Goal: Task Accomplishment & Management: Use online tool/utility

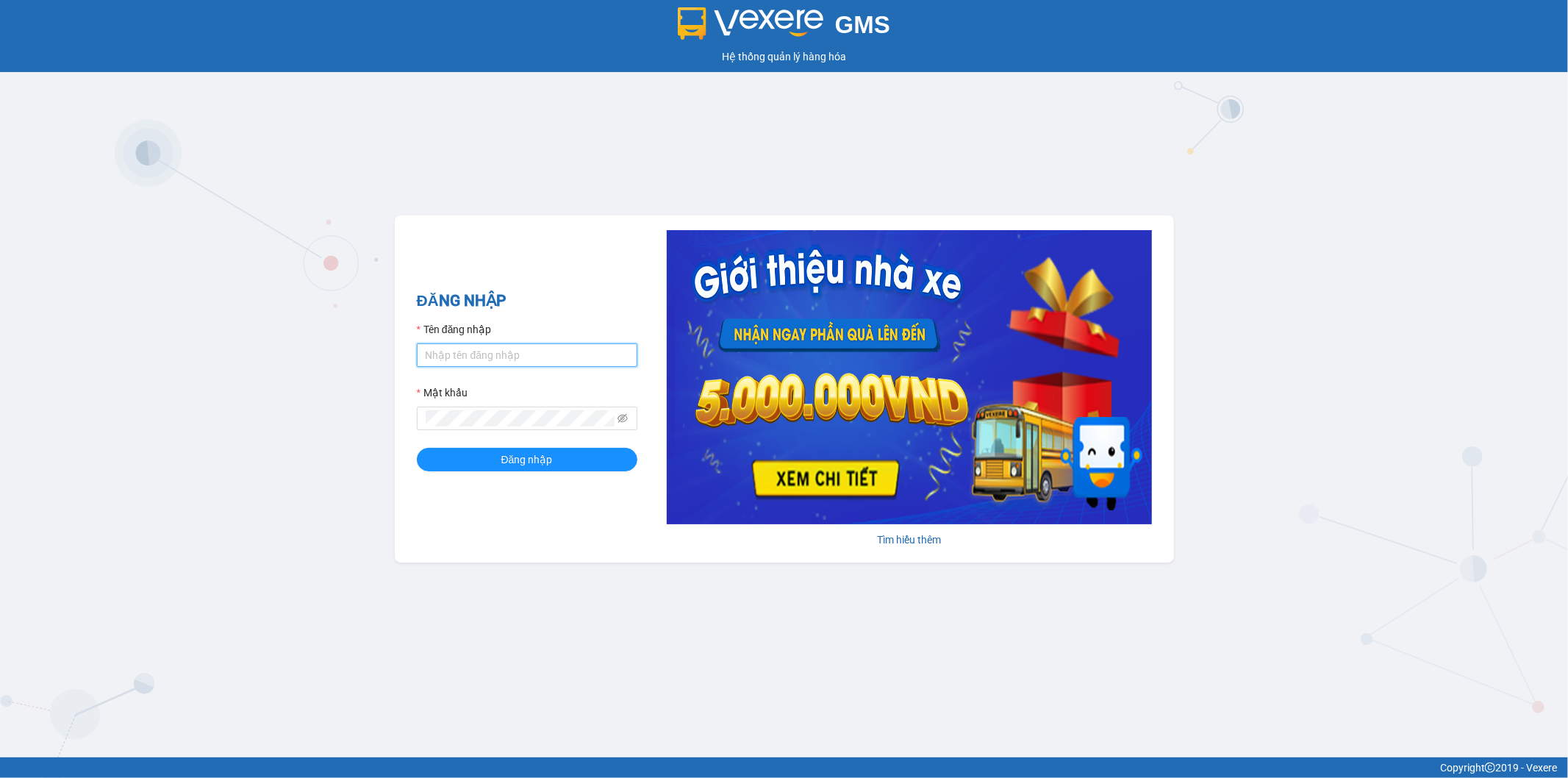
click at [528, 358] on input "Tên đăng nhập" at bounding box center [527, 355] width 221 height 24
type input "thang.vtp"
click at [498, 452] on button "Đăng nhập" at bounding box center [527, 459] width 221 height 24
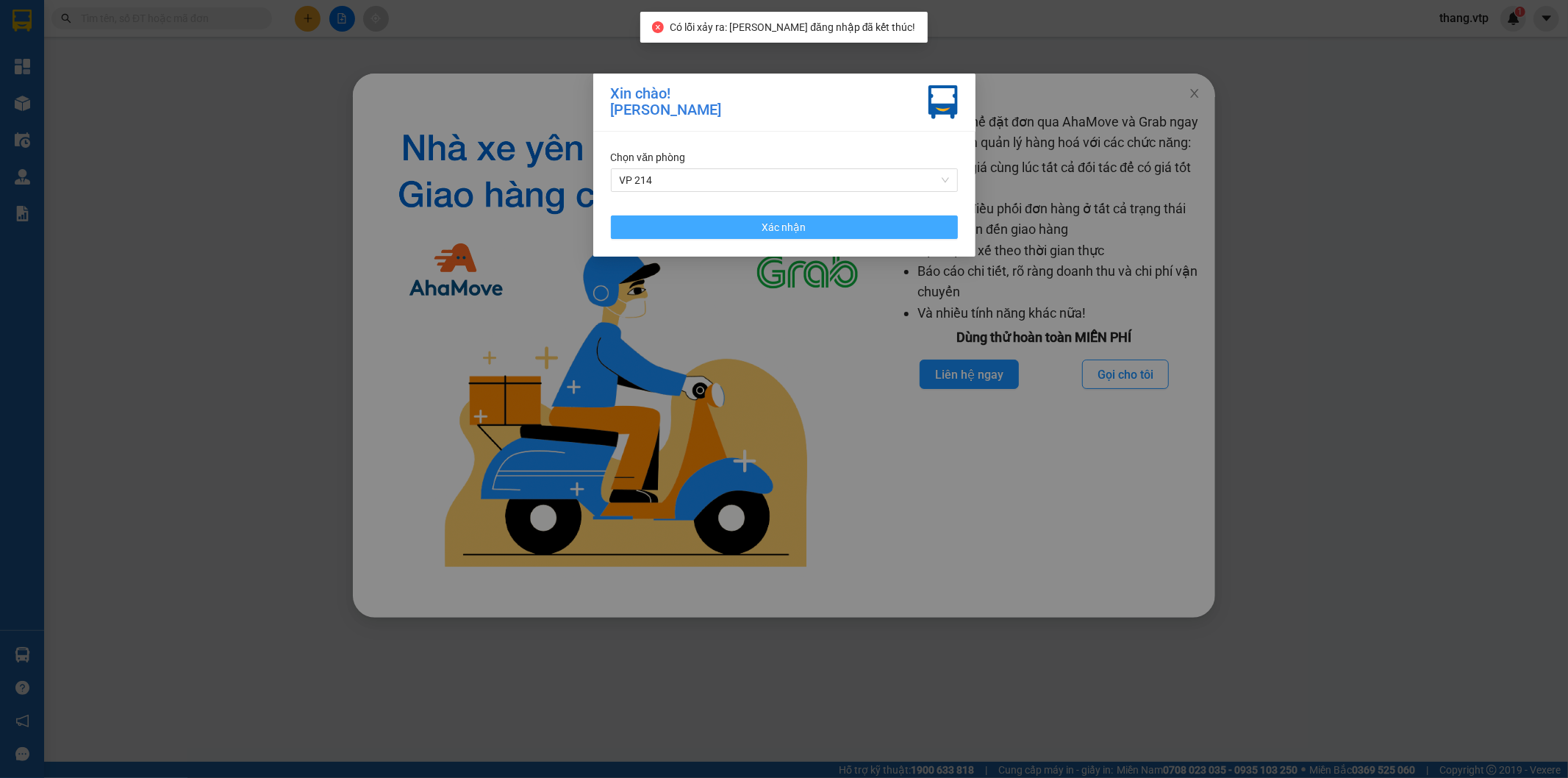
click at [819, 225] on button "Xác nhận" at bounding box center [784, 227] width 347 height 24
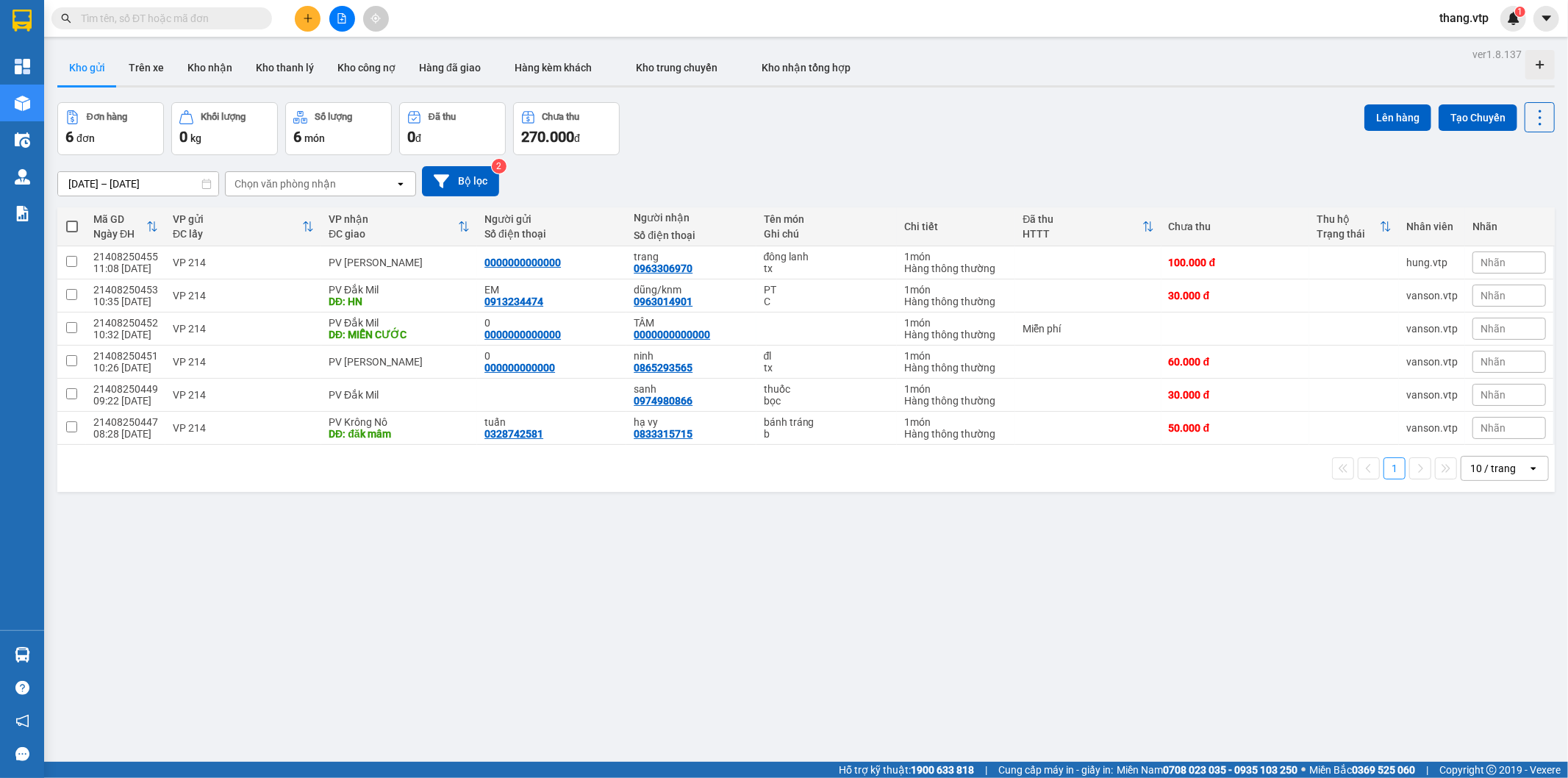
click at [216, 21] on input "text" at bounding box center [167, 18] width 173 height 16
paste input "21408250320"
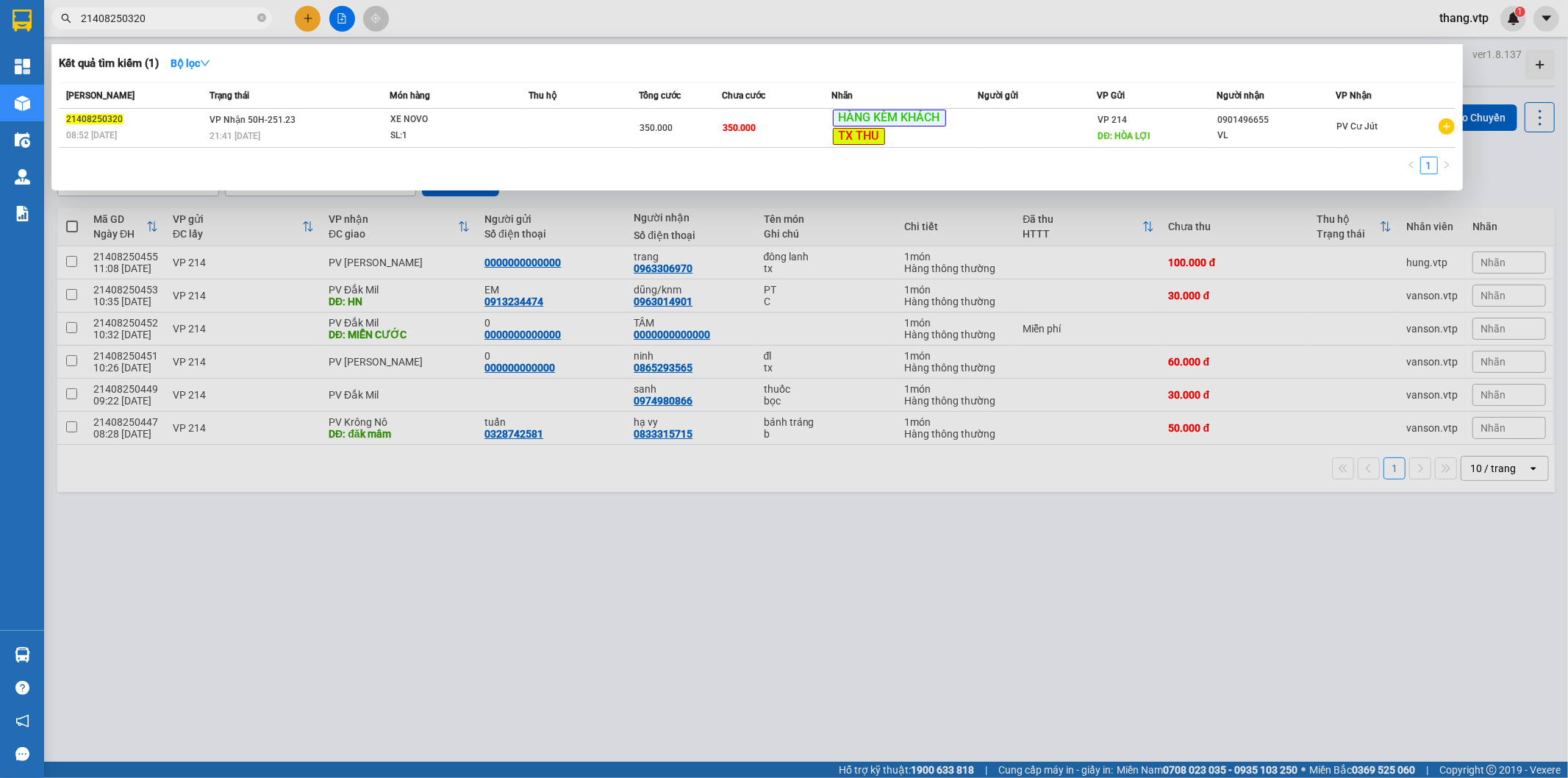
type input "21408250320"
click at [741, 526] on div at bounding box center [784, 389] width 1568 height 778
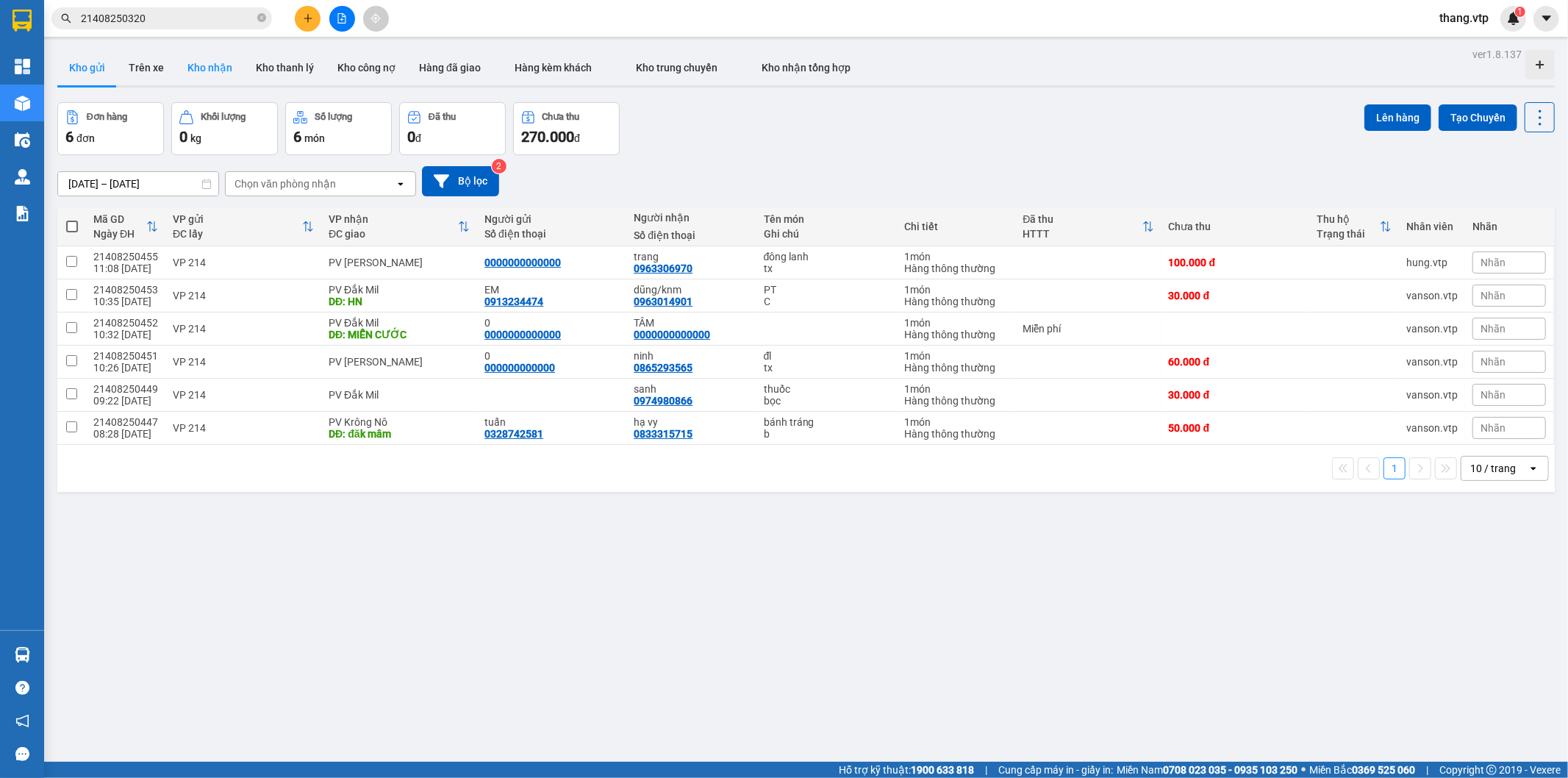
click at [211, 72] on button "Kho nhận" at bounding box center [210, 67] width 68 height 35
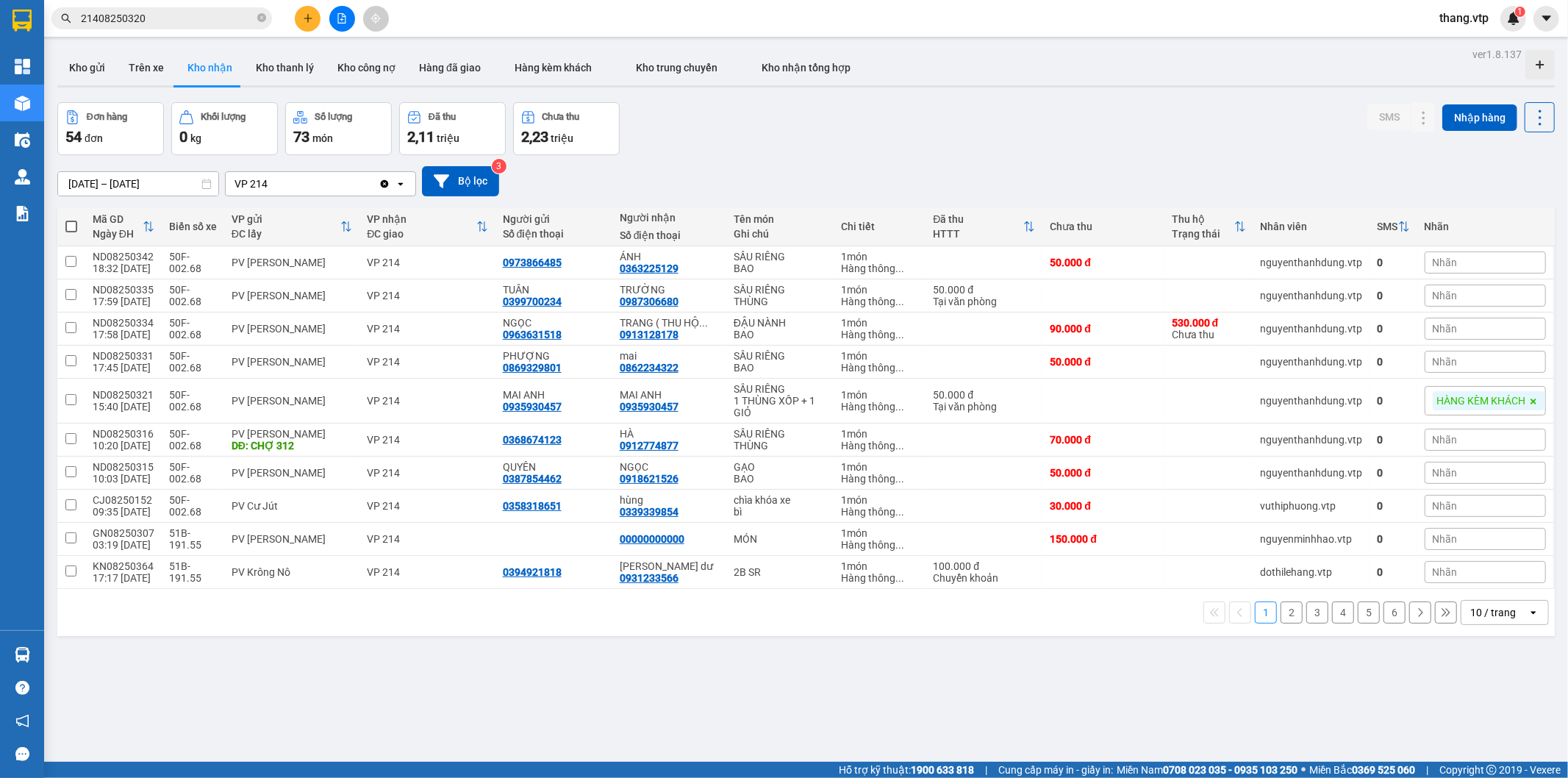
click at [383, 181] on icon "Clear value" at bounding box center [384, 183] width 8 height 8
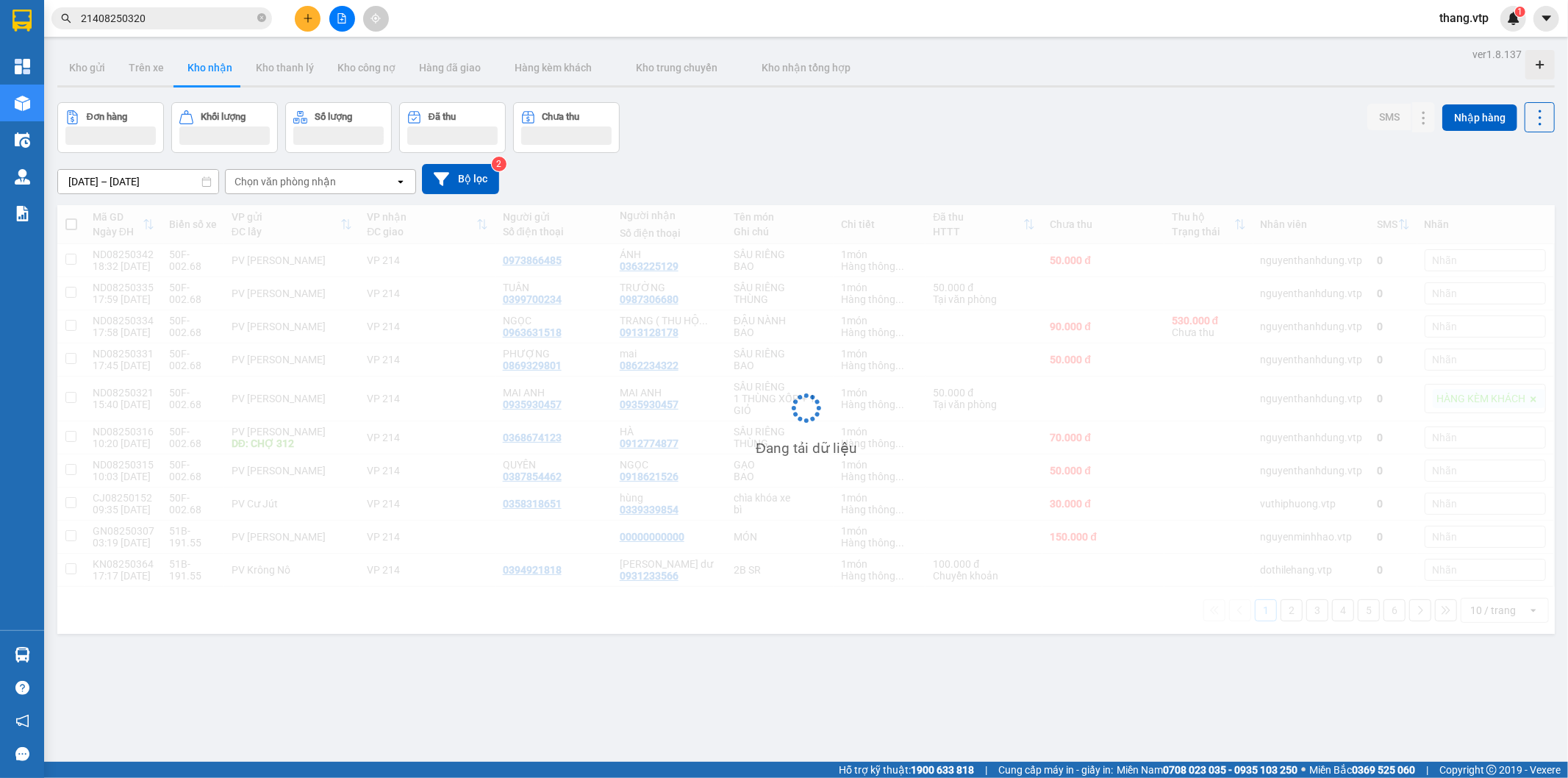
click at [369, 183] on div "Chọn văn phòng nhận" at bounding box center [311, 182] width 169 height 24
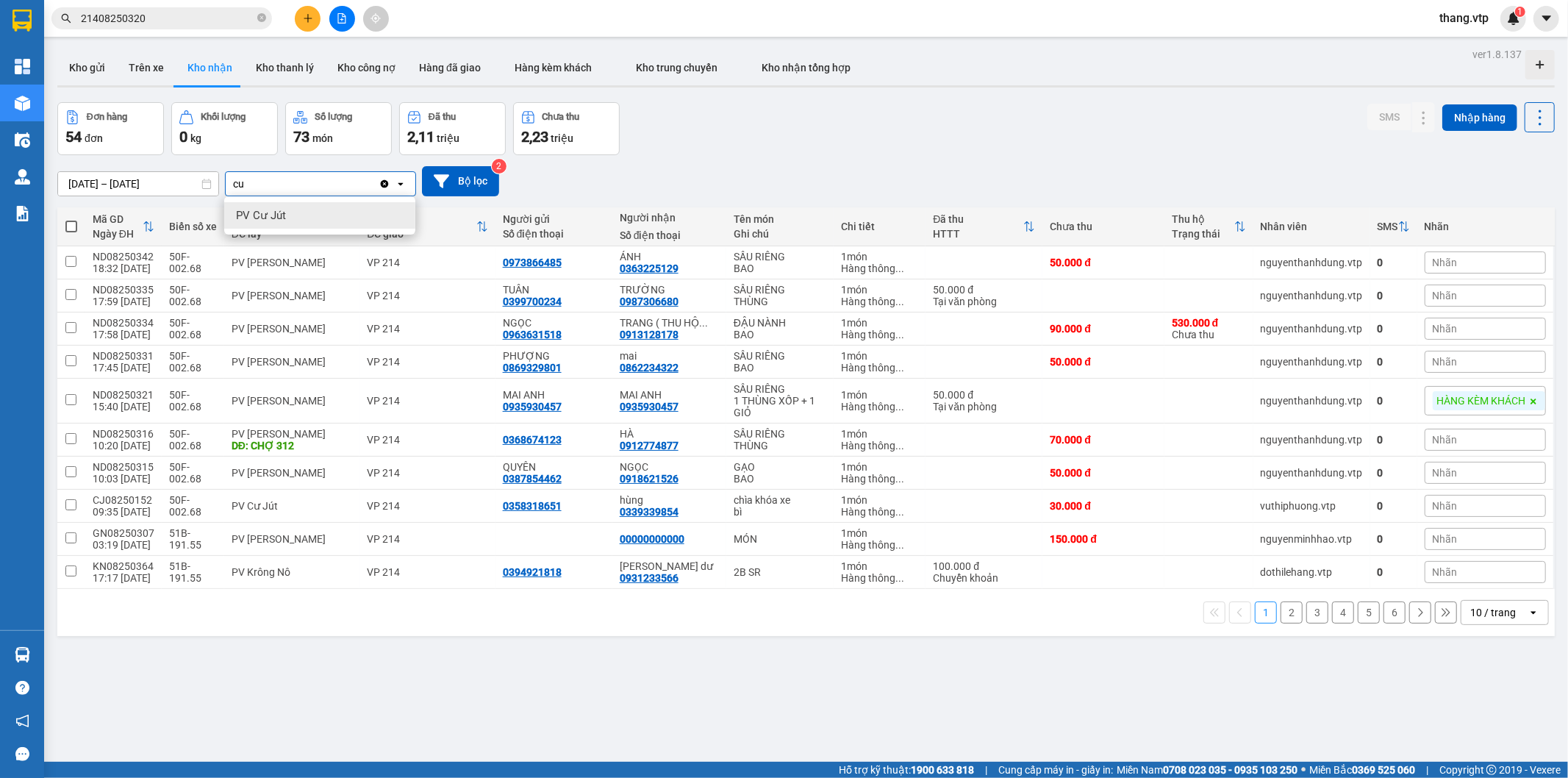
type input "cu"
click at [303, 213] on div "PV Cư Jút" at bounding box center [320, 215] width 192 height 26
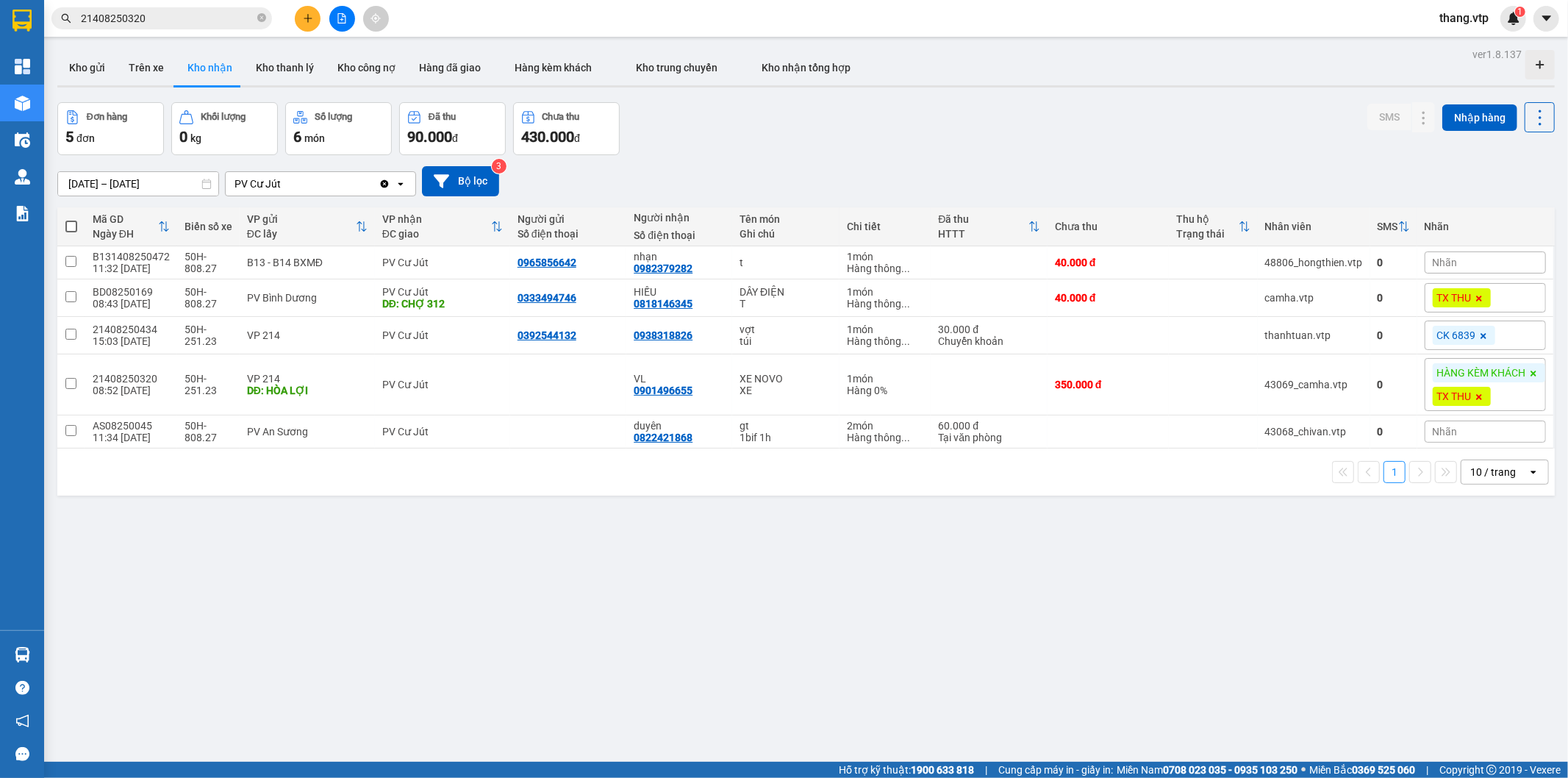
click at [1479, 477] on div "10 / trang" at bounding box center [1494, 472] width 45 height 15
click at [1478, 640] on span "100 / trang" at bounding box center [1485, 636] width 53 height 15
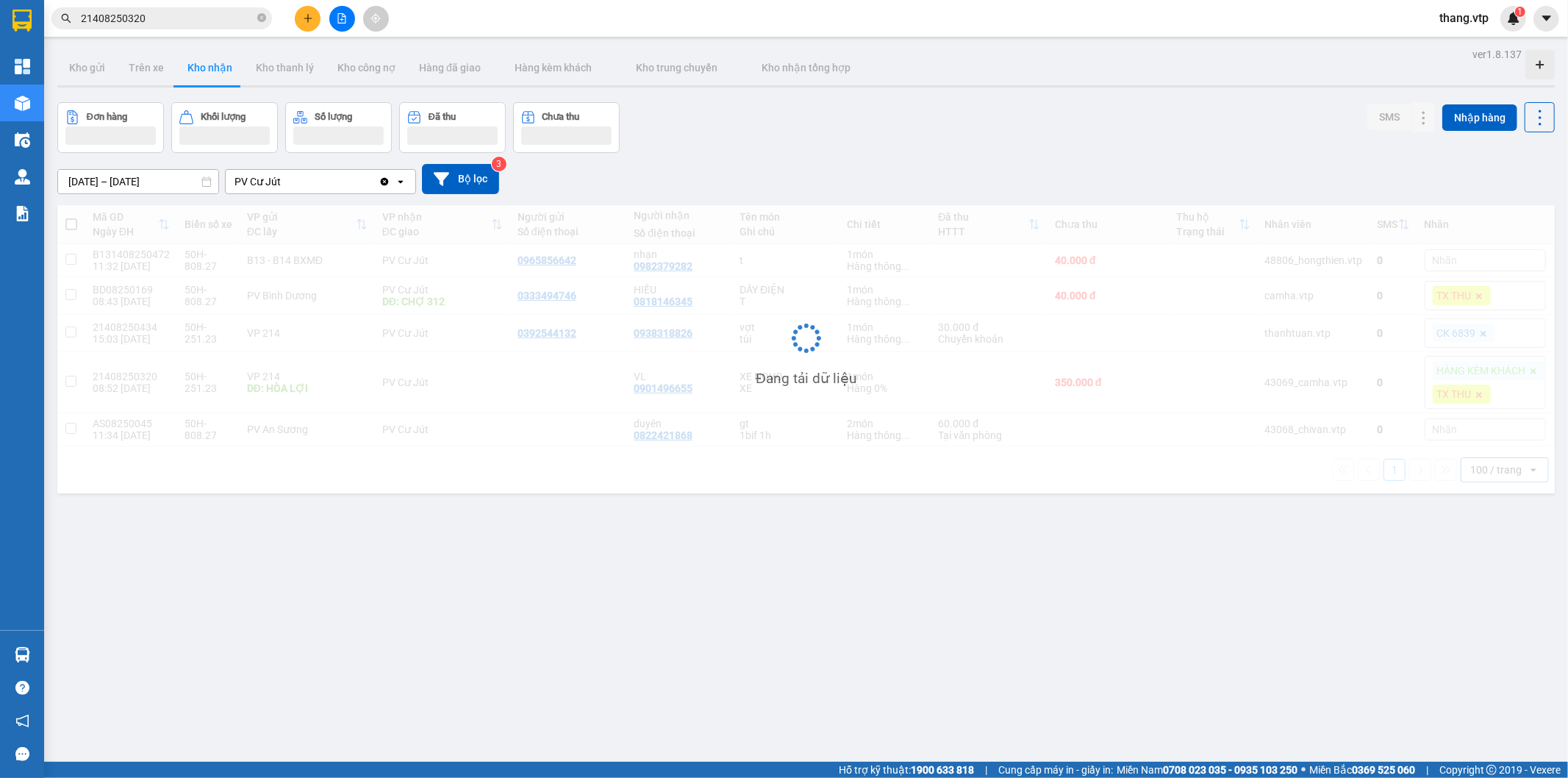
click at [1084, 537] on div "ver 1.8.137 Kho gửi Trên xe Kho nhận Kho thanh lý Kho công nợ Hàng đã giao Hàng…" at bounding box center [806, 433] width 1510 height 778
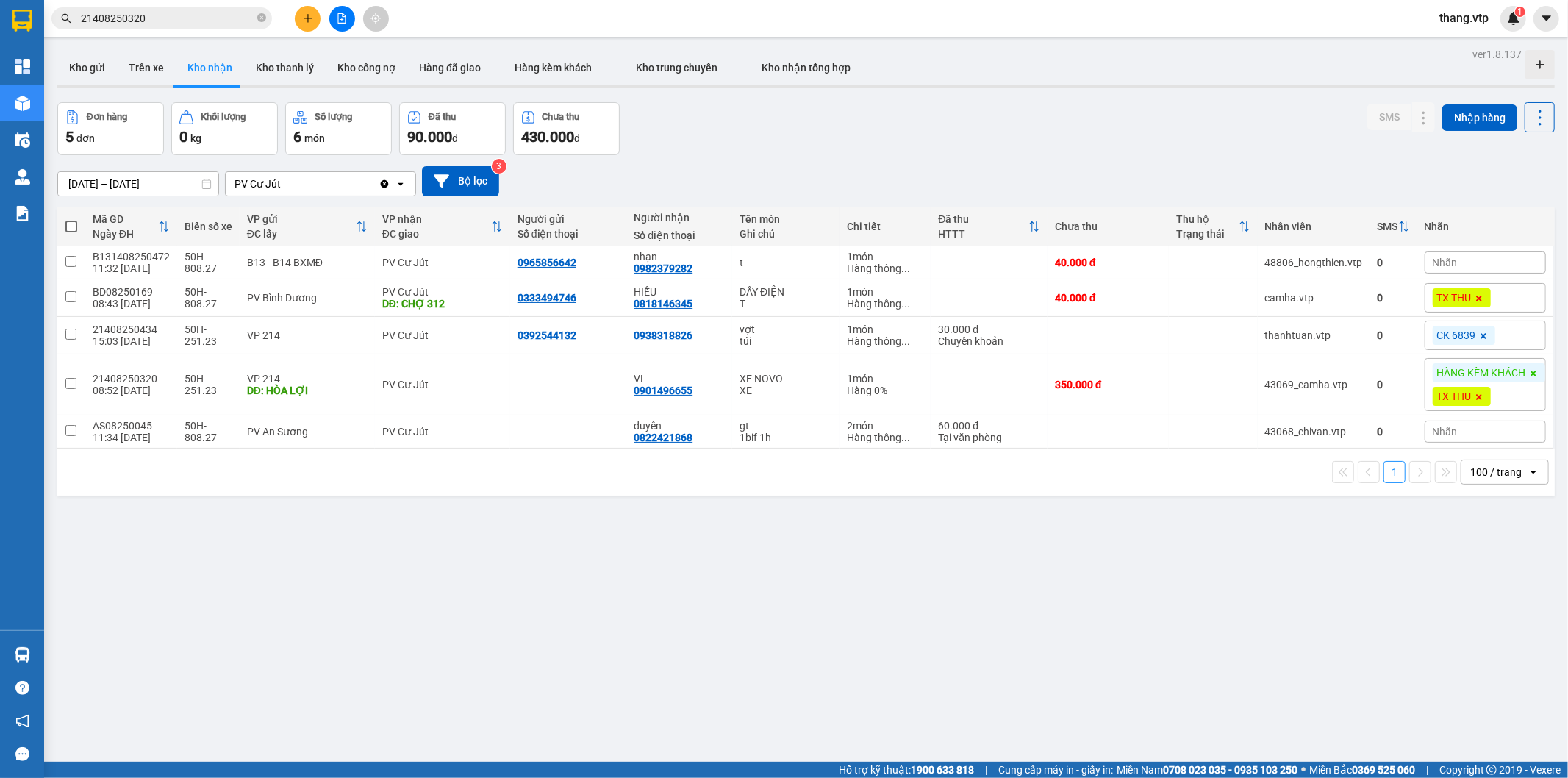
click at [172, 17] on input "21408250320" at bounding box center [167, 18] width 173 height 16
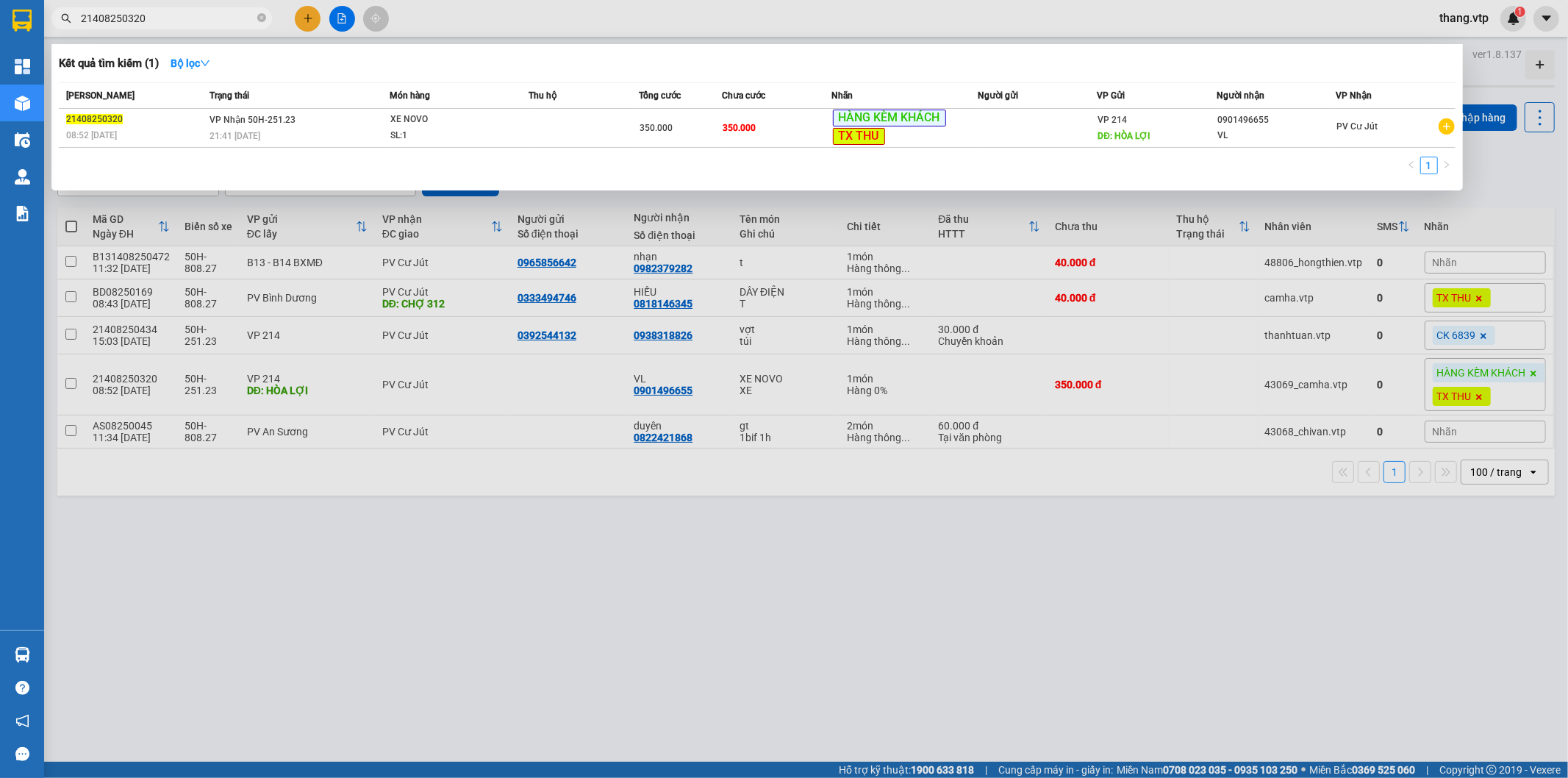
click at [659, 483] on div at bounding box center [784, 389] width 1568 height 778
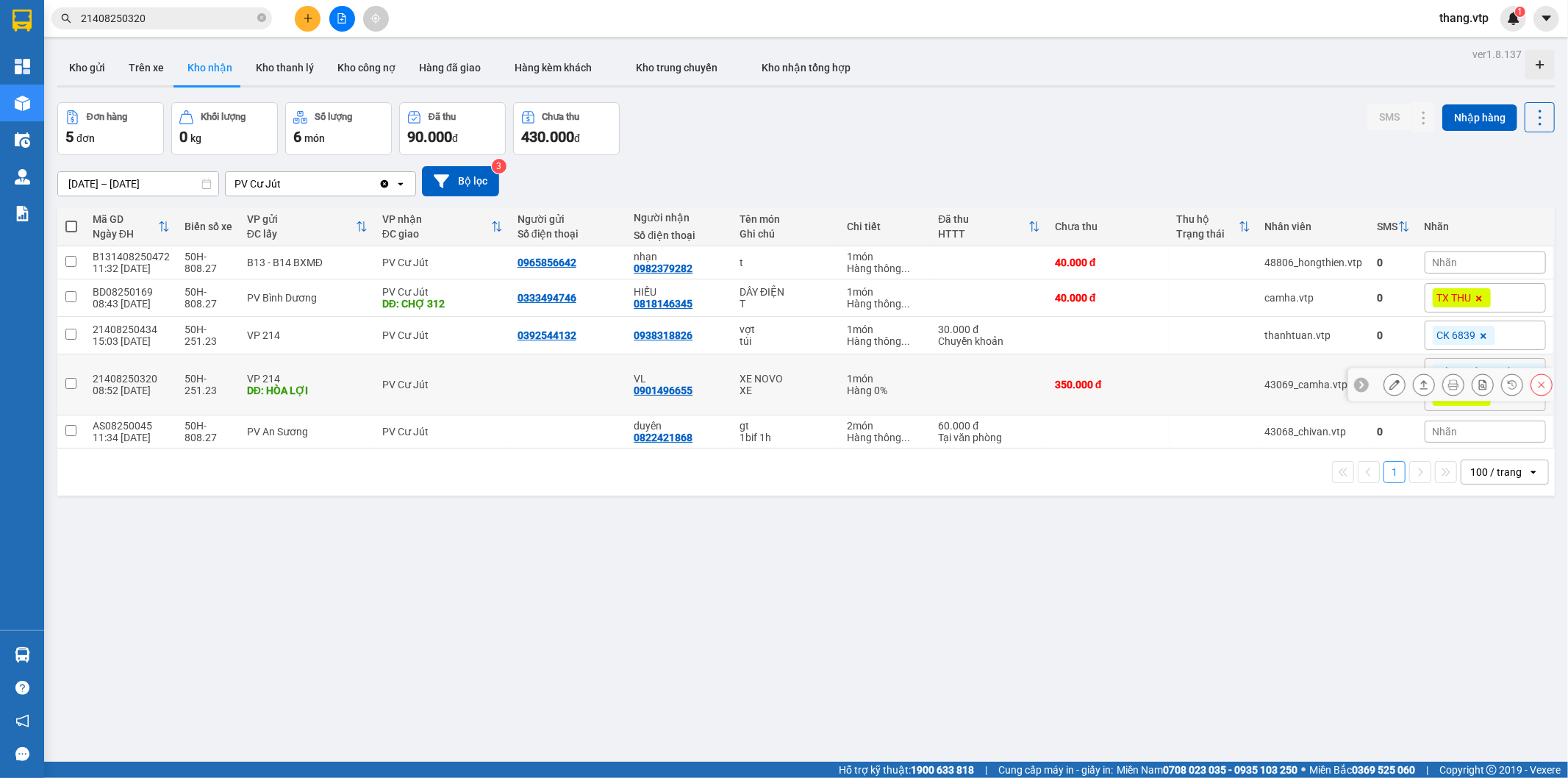
click at [66, 387] on input "checkbox" at bounding box center [71, 383] width 11 height 11
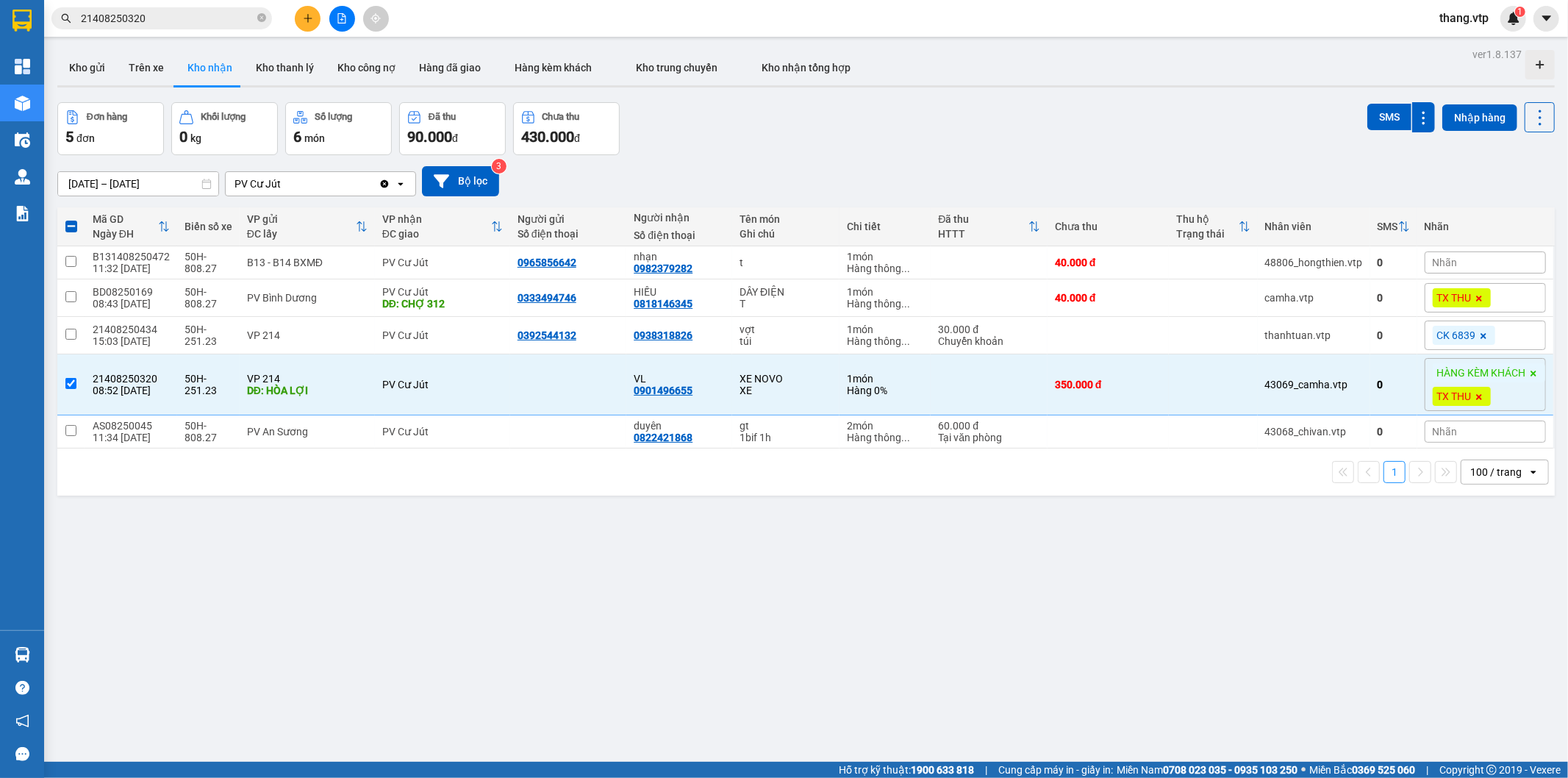
click at [164, 15] on input "21408250320" at bounding box center [167, 18] width 173 height 16
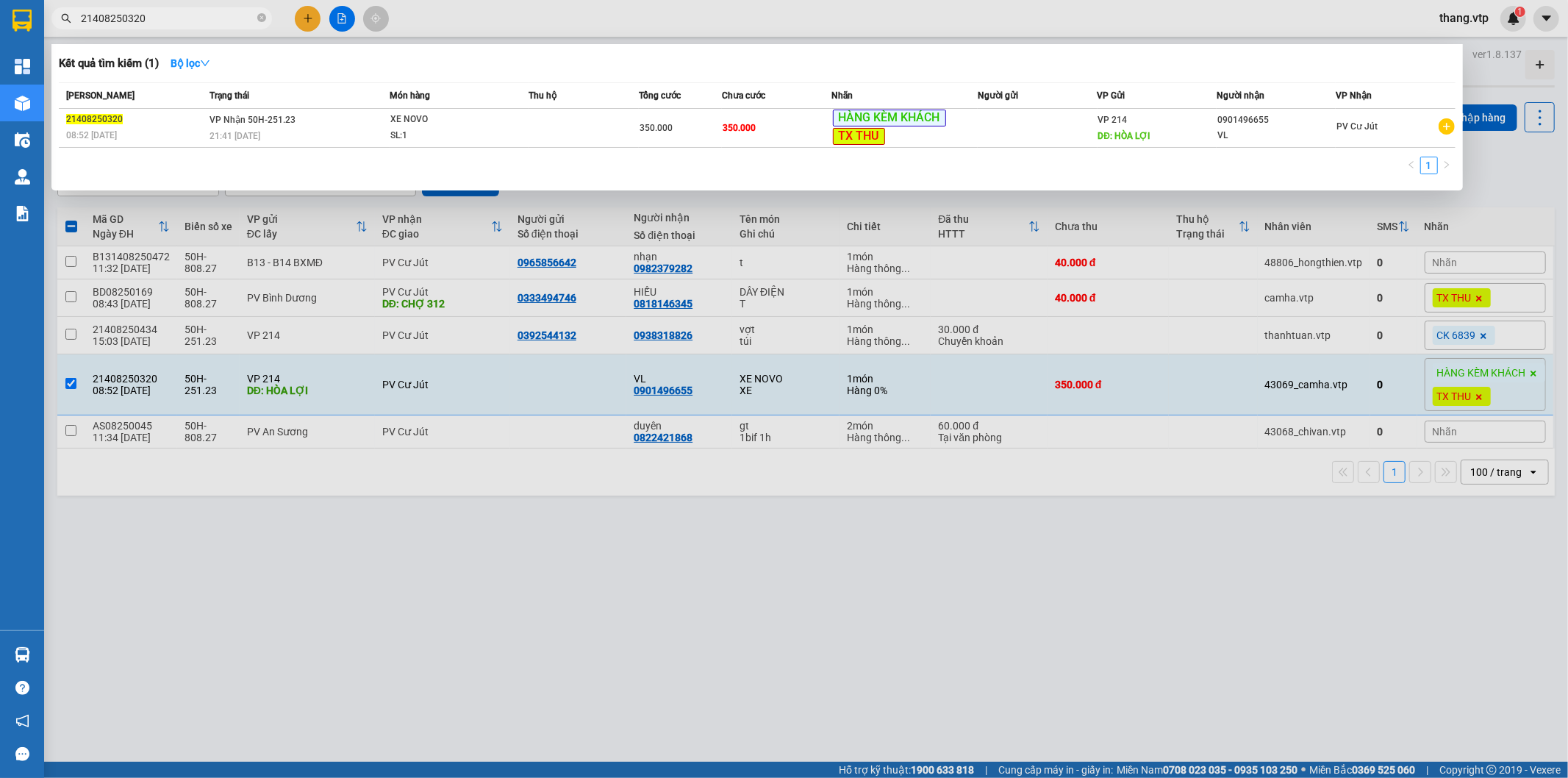
click at [940, 586] on div at bounding box center [784, 389] width 1568 height 778
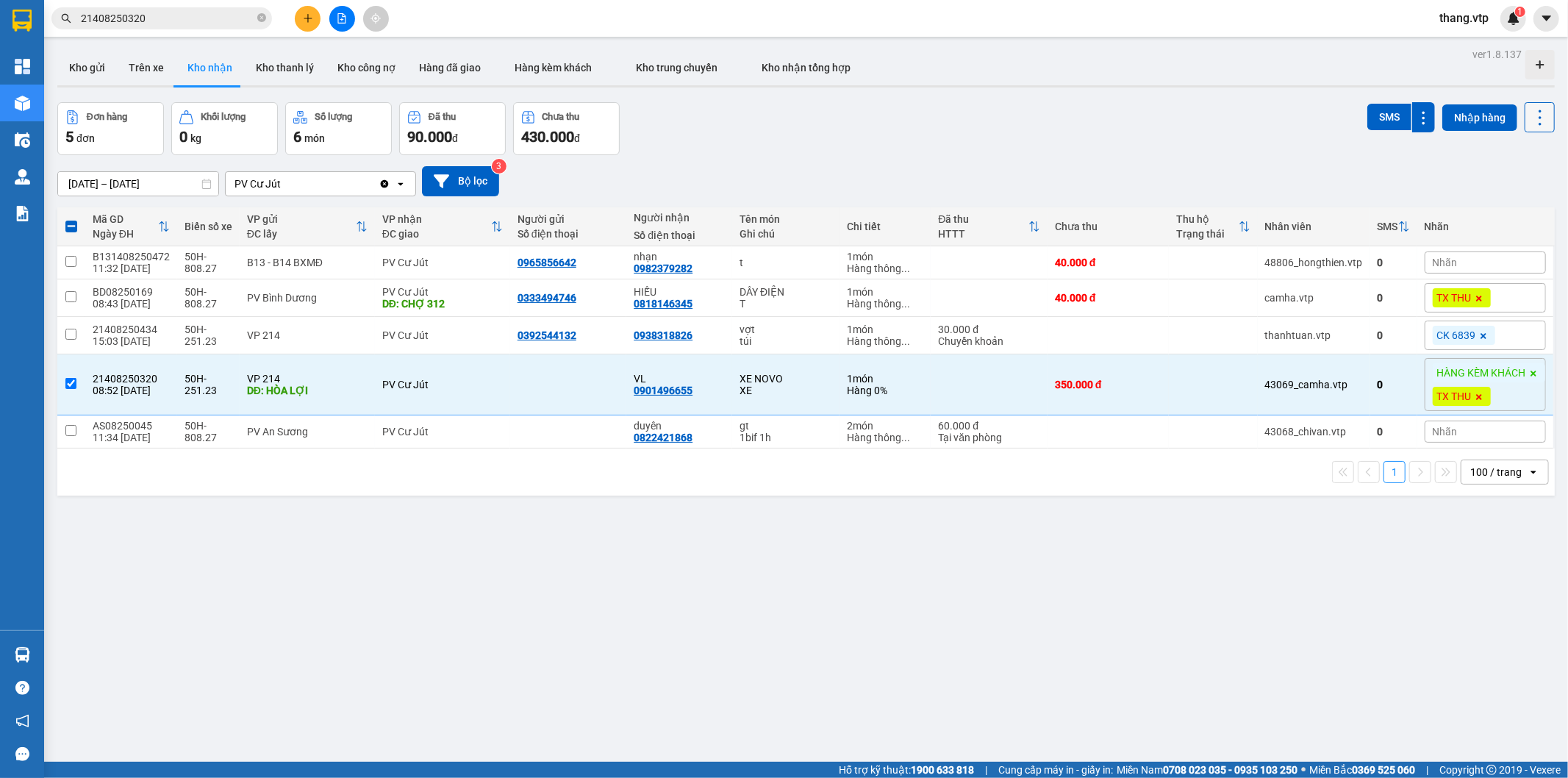
click at [1530, 110] on icon at bounding box center [1540, 117] width 21 height 21
click at [1510, 211] on span "Xóa hoàn toàn" at bounding box center [1525, 211] width 99 height 15
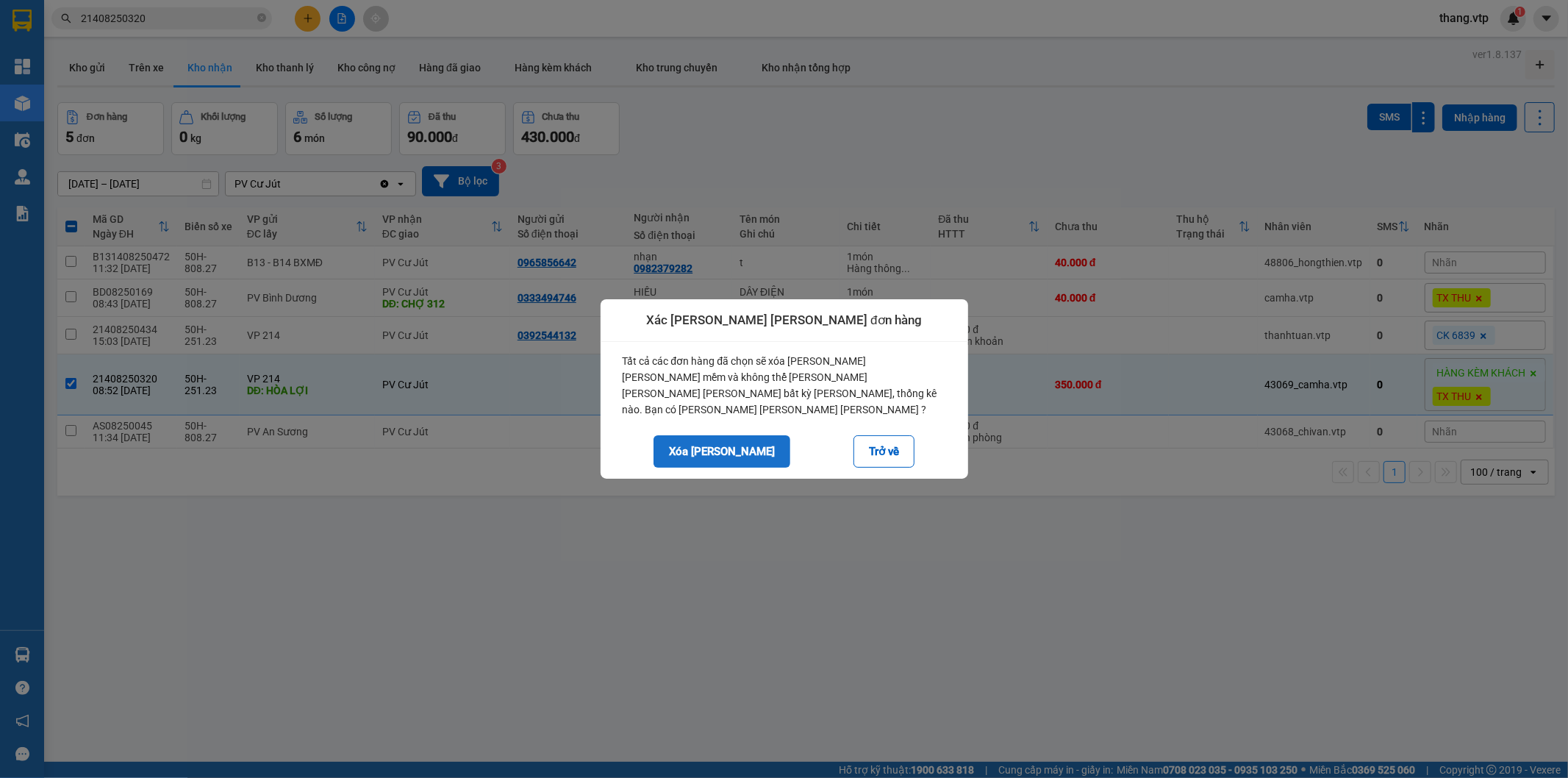
click at [734, 444] on button "Xóa hoàn toàn" at bounding box center [722, 451] width 137 height 33
checkbox input "false"
